Goal: Obtain resource: Download file/media

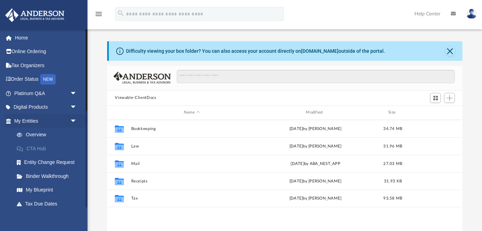
scroll to position [159, 355]
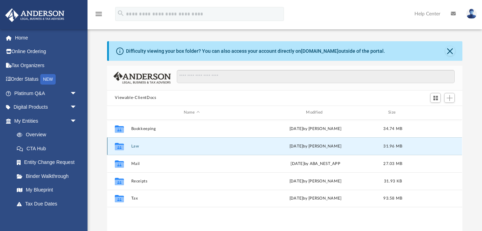
click at [135, 146] on button "Law" at bounding box center [191, 146] width 121 height 5
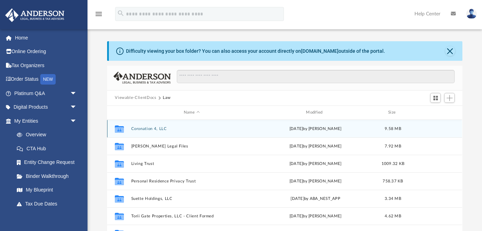
click at [149, 127] on button "Coronation 4, LLC" at bounding box center [191, 129] width 121 height 5
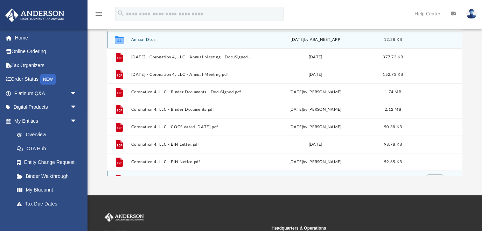
scroll to position [0, 0]
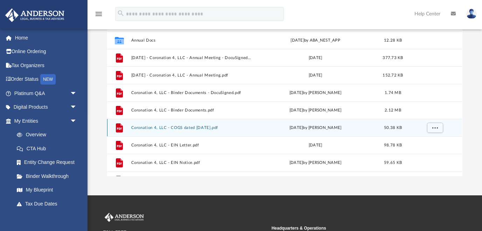
click at [204, 128] on button "Coronation 4, LLC - COGS dated [DATE].pdf" at bounding box center [191, 128] width 121 height 5
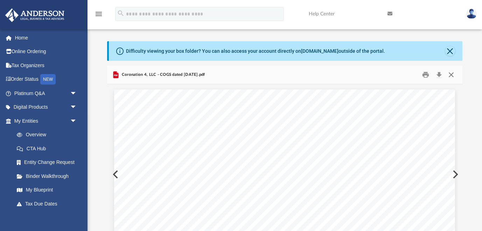
click at [452, 75] on button "Close" at bounding box center [451, 74] width 13 height 11
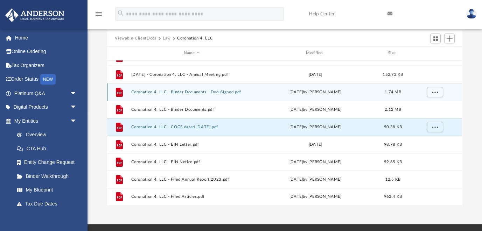
scroll to position [23, 0]
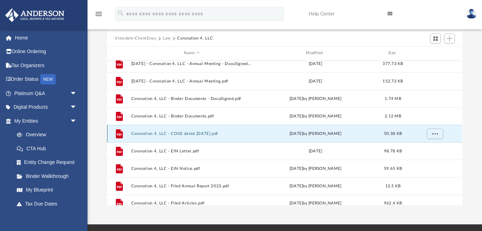
click at [224, 132] on button "Coronation 4, LLC - COGS dated [DATE].pdf" at bounding box center [191, 134] width 121 height 5
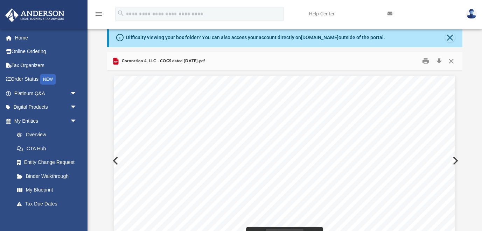
scroll to position [0, 0]
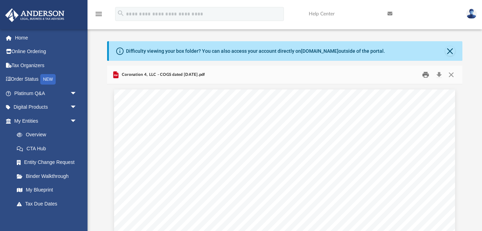
click at [425, 75] on button "Print" at bounding box center [426, 74] width 14 height 11
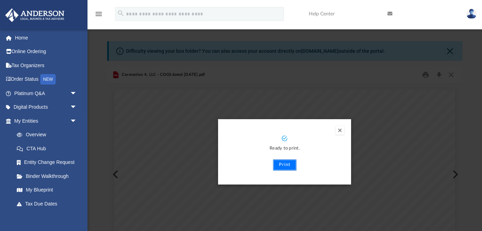
click at [284, 168] on button "Print" at bounding box center [284, 165] width 23 height 11
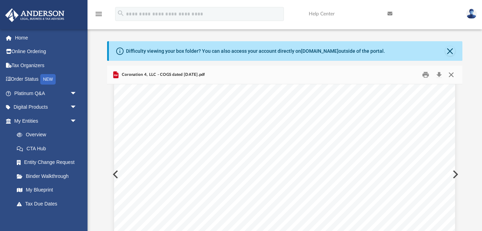
click at [453, 76] on button "Close" at bounding box center [451, 74] width 13 height 11
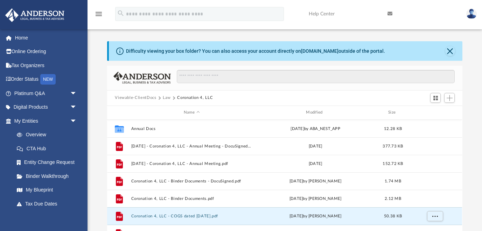
click at [163, 98] on button "Law" at bounding box center [167, 98] width 8 height 6
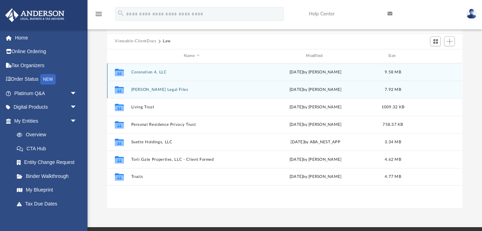
scroll to position [60, 0]
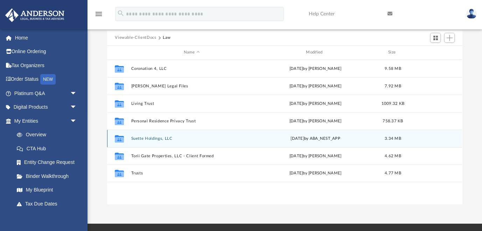
click at [166, 137] on button "Suette Holdings, LLC" at bounding box center [191, 139] width 121 height 5
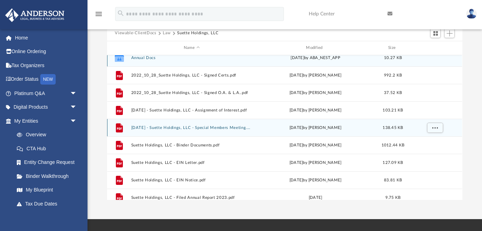
scroll to position [0, 0]
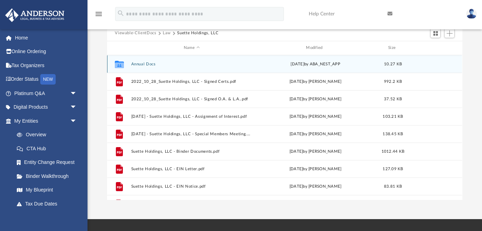
click at [152, 64] on button "Annual Docs" at bounding box center [191, 64] width 121 height 5
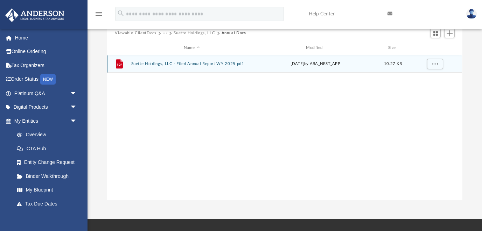
click at [200, 63] on button "Suette Holdings, LLC - Filed Annual Report WY 2025.pdf" at bounding box center [191, 64] width 121 height 5
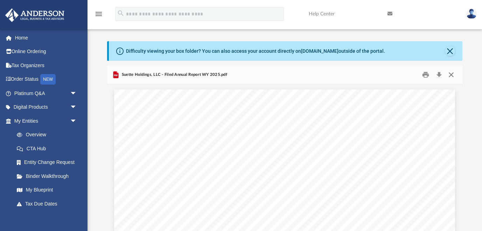
click at [453, 73] on button "Close" at bounding box center [451, 74] width 13 height 11
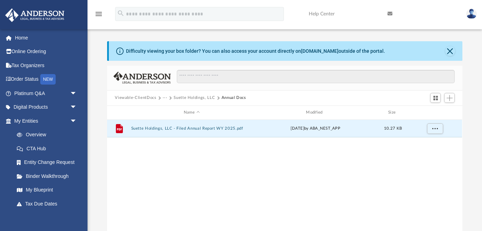
click at [194, 98] on button "Suette Holdings, LLC" at bounding box center [194, 98] width 41 height 6
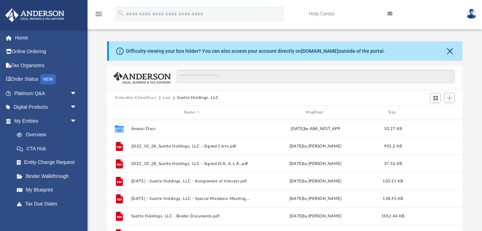
click at [168, 99] on button "Law" at bounding box center [167, 98] width 8 height 6
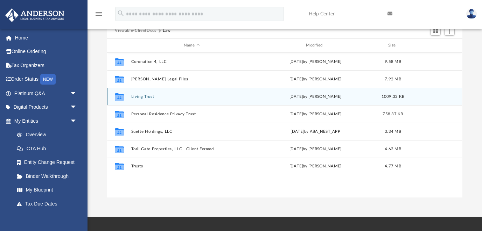
scroll to position [68, 0]
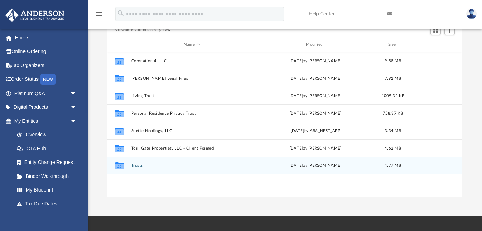
click at [136, 165] on button "Trusts" at bounding box center [191, 165] width 121 height 5
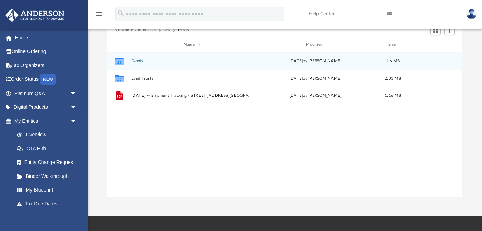
scroll to position [66, 0]
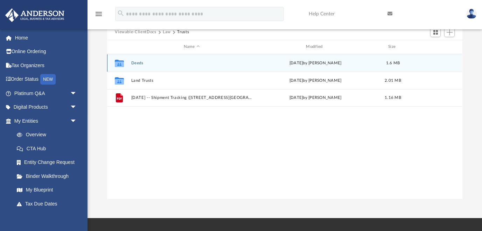
click at [140, 63] on button "Deeds" at bounding box center [191, 63] width 121 height 5
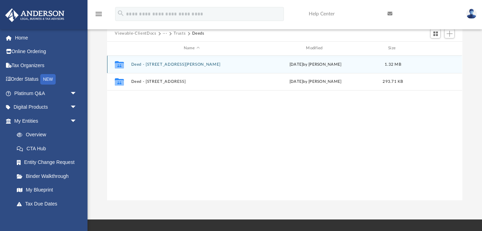
scroll to position [65, 0]
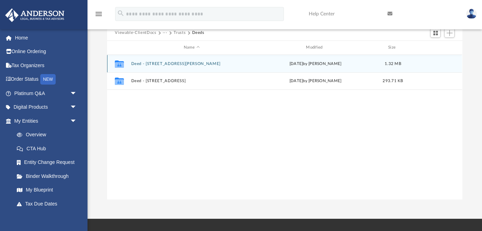
click at [165, 62] on button "Deed - [STREET_ADDRESS][PERSON_NAME]" at bounding box center [191, 64] width 121 height 5
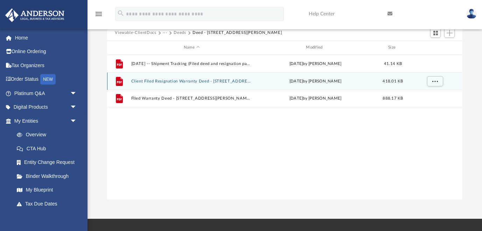
click at [194, 80] on button "Client Filed Resignation Warranty Deed - [STREET_ADDRESS][PERSON_NAME]pdf" at bounding box center [191, 81] width 121 height 5
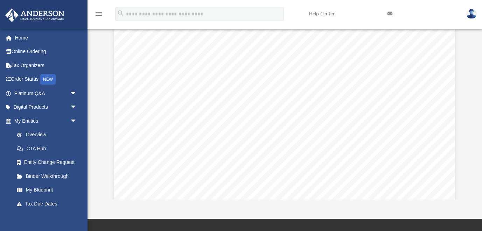
scroll to position [0, 0]
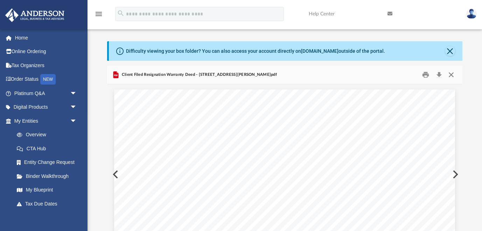
click at [452, 73] on button "Close" at bounding box center [451, 74] width 13 height 11
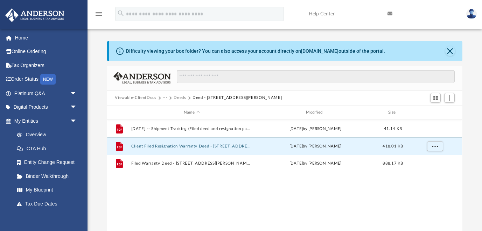
click at [138, 98] on button "Viewable-ClientDocs" at bounding box center [135, 98] width 41 height 6
